Goal: Navigation & Orientation: Find specific page/section

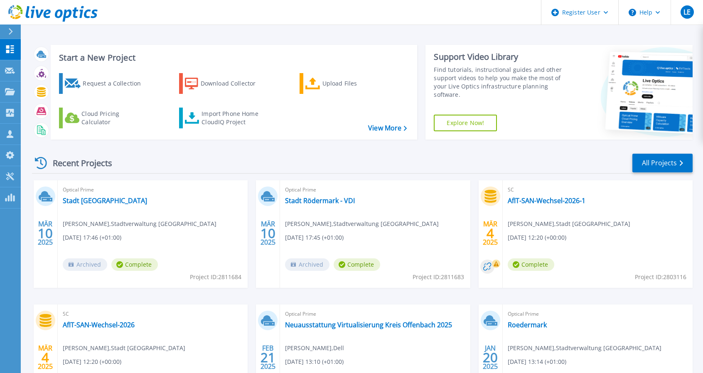
click at [9, 32] on icon at bounding box center [10, 31] width 5 height 7
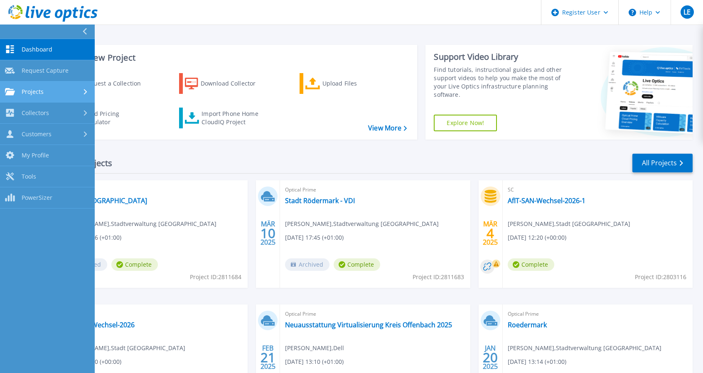
click at [37, 89] on span "Projects" at bounding box center [33, 91] width 22 height 7
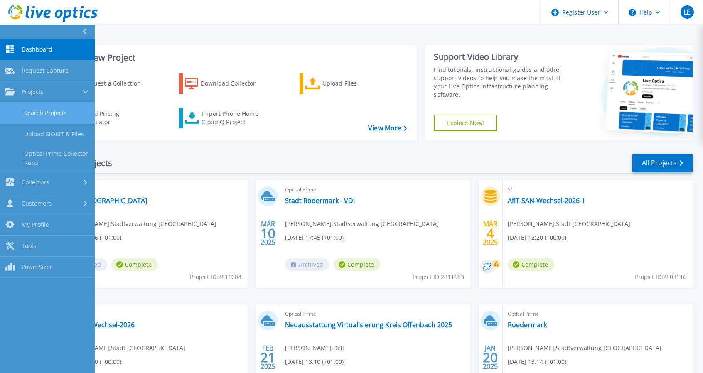
click at [50, 115] on link "Search Projects" at bounding box center [47, 113] width 95 height 21
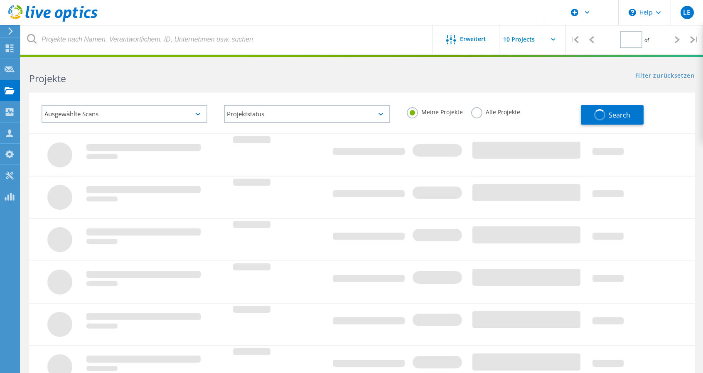
type input "1"
